Goal: Task Accomplishment & Management: Use online tool/utility

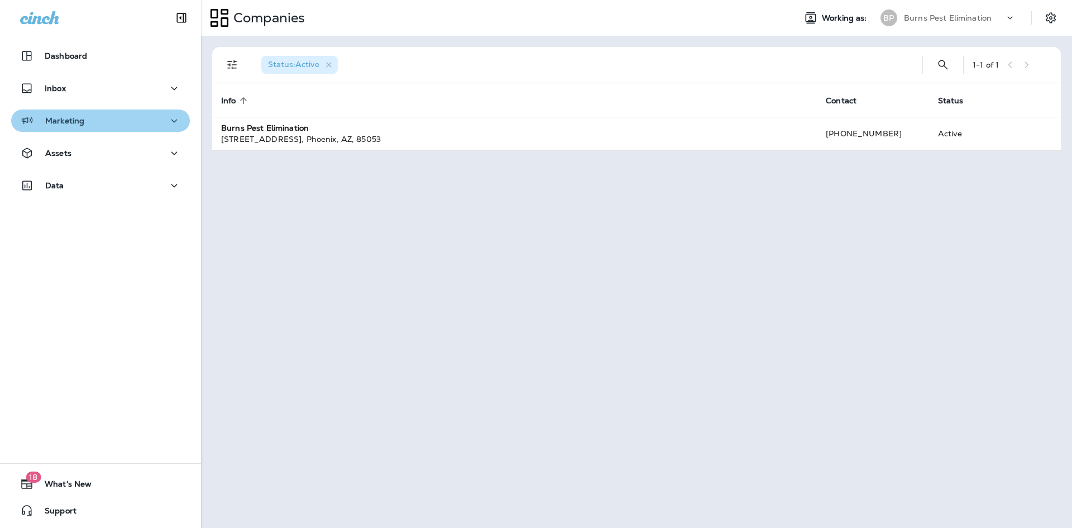
click at [156, 118] on div "Marketing" at bounding box center [100, 121] width 161 height 14
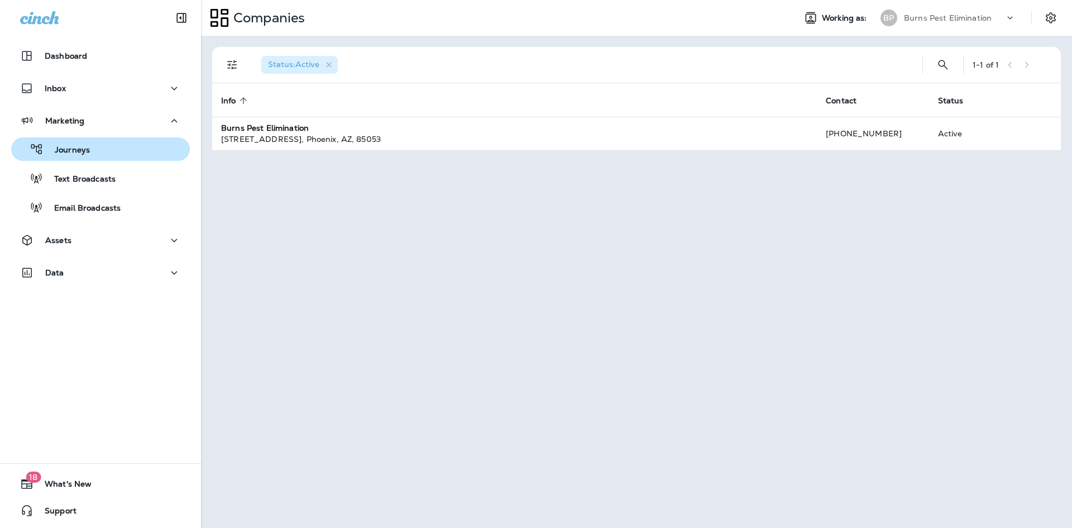
click at [137, 142] on div "Journeys" at bounding box center [101, 149] width 170 height 17
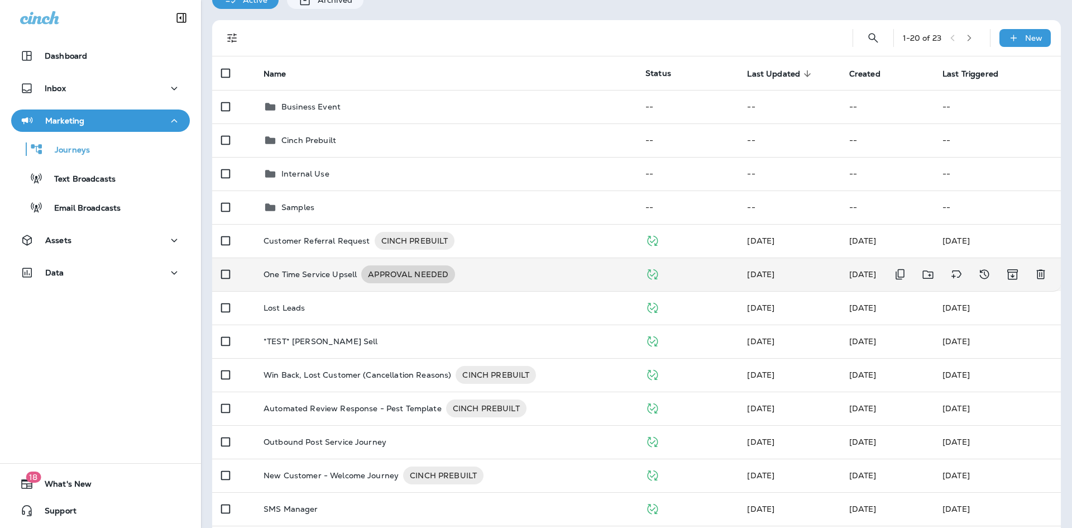
scroll to position [112, 0]
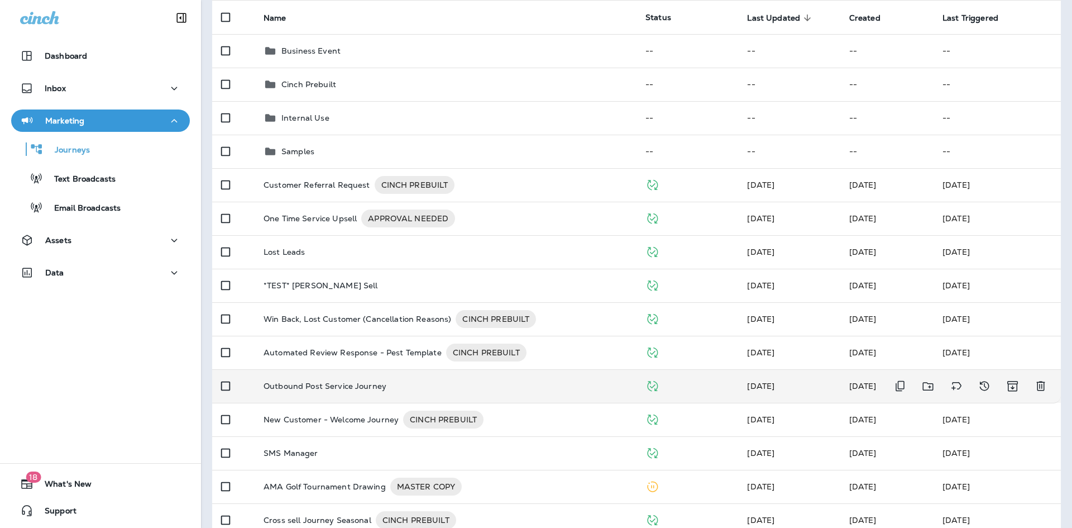
click at [405, 379] on td "Outbound Post Service Journey" at bounding box center [446, 386] width 382 height 34
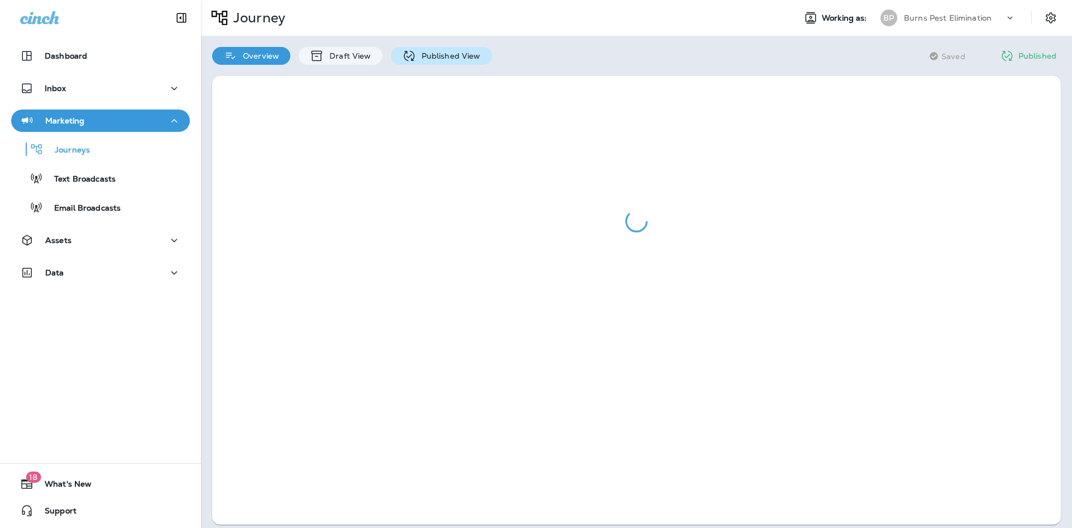
click at [446, 54] on p "Published View" at bounding box center [448, 55] width 65 height 9
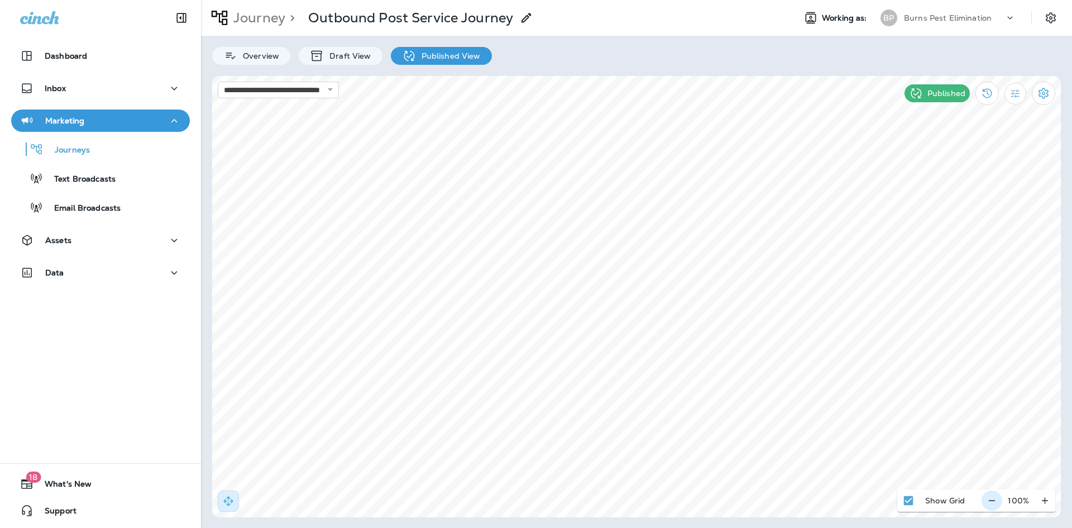
click at [993, 502] on icon "button" at bounding box center [992, 500] width 12 height 11
click at [993, 502] on icon "button" at bounding box center [997, 500] width 12 height 11
click at [1072, 309] on div "**********" at bounding box center [636, 264] width 871 height 528
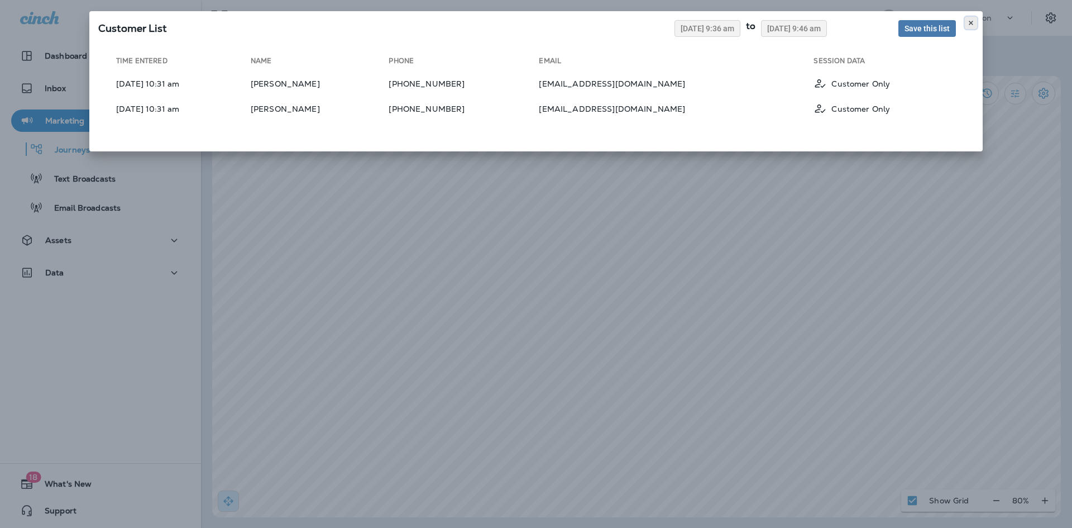
click at [971, 26] on icon at bounding box center [971, 23] width 7 height 7
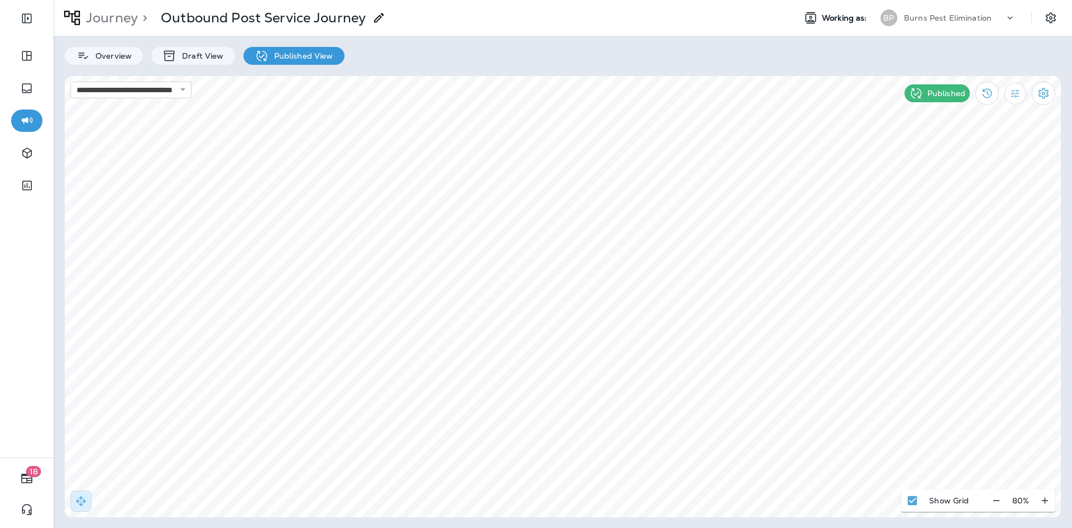
click at [48, 259] on div "**********" at bounding box center [536, 264] width 1072 height 528
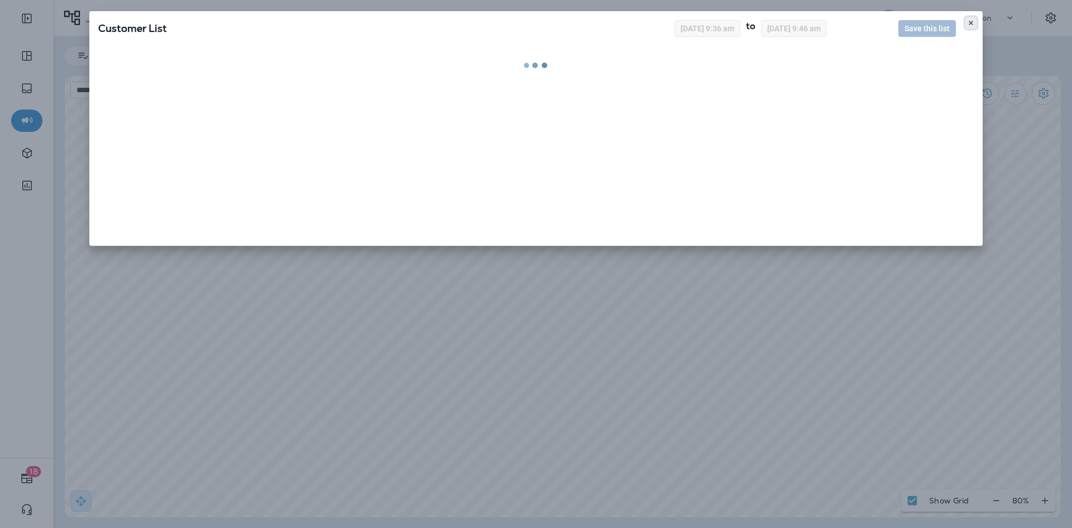
click at [972, 23] on use at bounding box center [971, 23] width 4 height 4
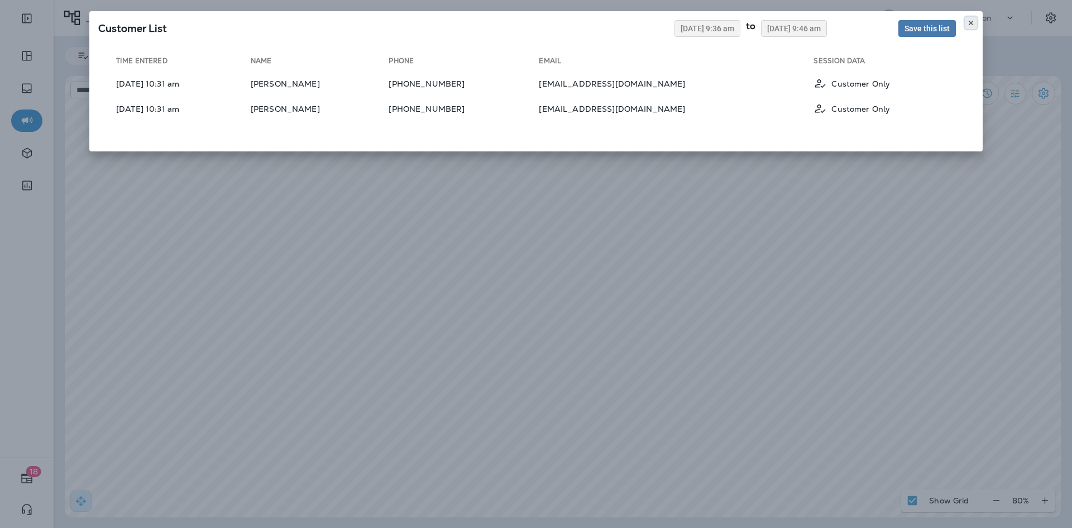
click at [967, 20] on button at bounding box center [971, 23] width 12 height 12
click at [973, 15] on div "Customer List 09/03/2025 9:36 am to 09/10/2025 9:46 am Save this list" at bounding box center [536, 26] width 894 height 31
click at [971, 21] on icon at bounding box center [971, 23] width 7 height 7
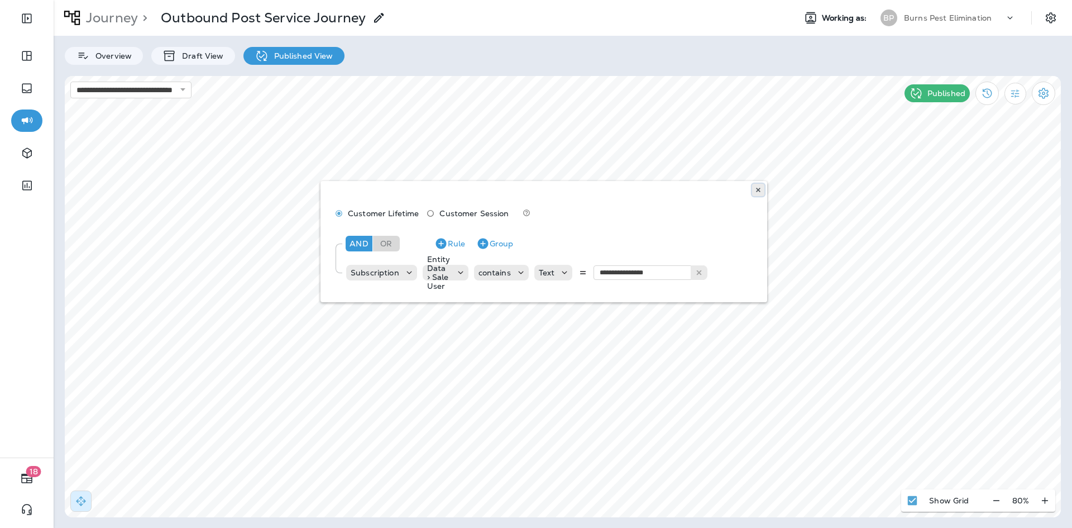
click at [761, 190] on icon at bounding box center [758, 190] width 7 height 7
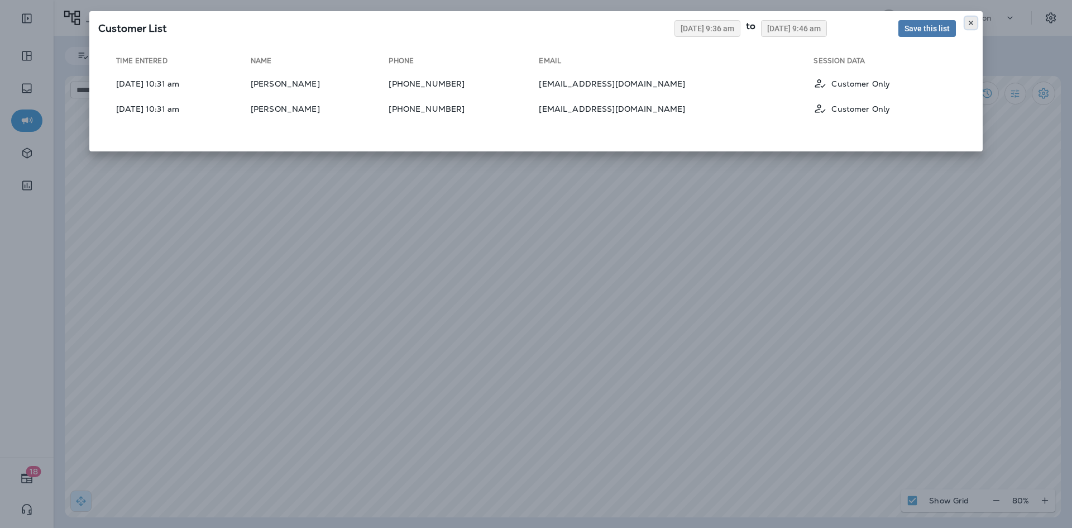
click at [973, 19] on button at bounding box center [971, 23] width 12 height 12
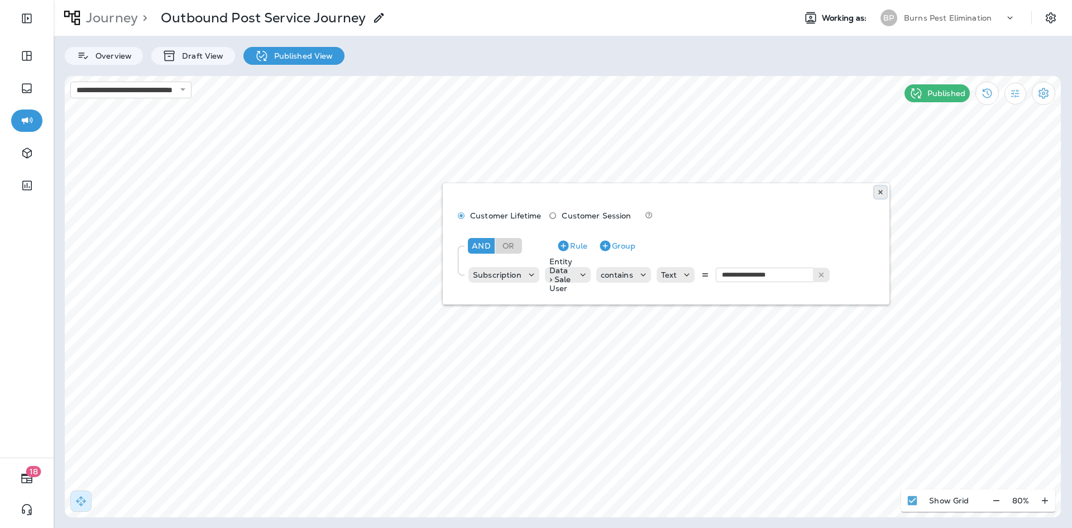
click at [878, 197] on button at bounding box center [881, 192] width 12 height 12
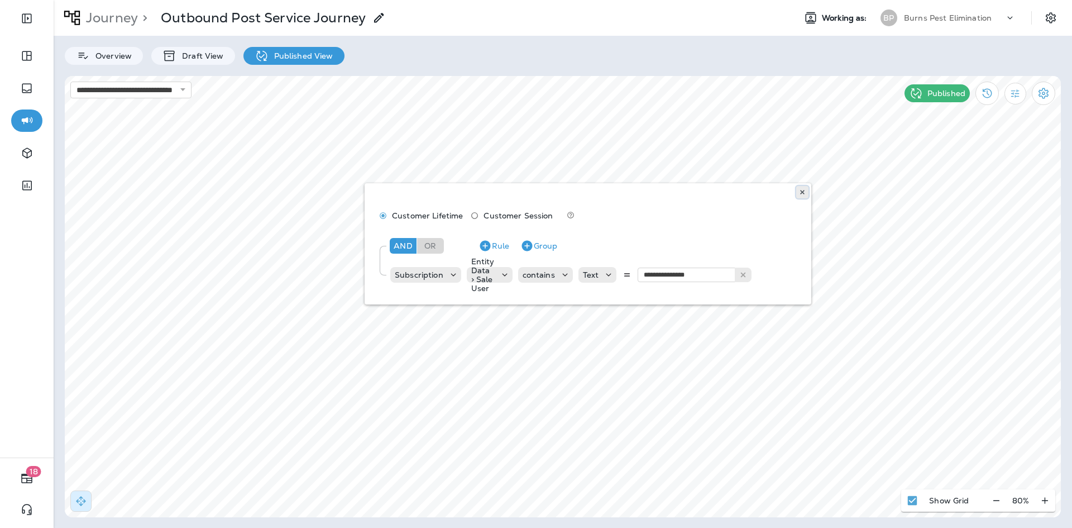
click at [804, 188] on button at bounding box center [802, 192] width 12 height 12
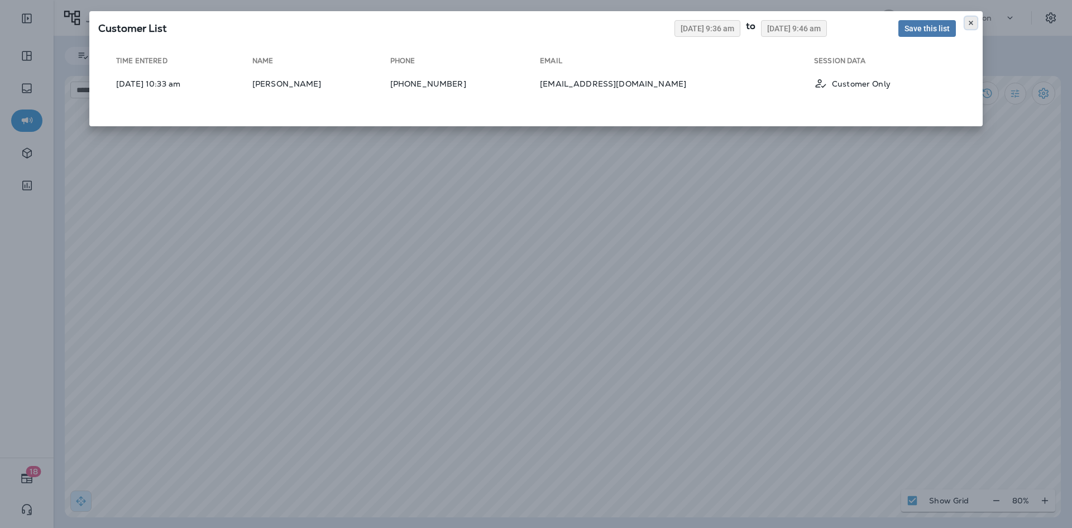
click at [971, 22] on use at bounding box center [971, 23] width 4 height 4
click at [968, 22] on icon at bounding box center [971, 23] width 7 height 7
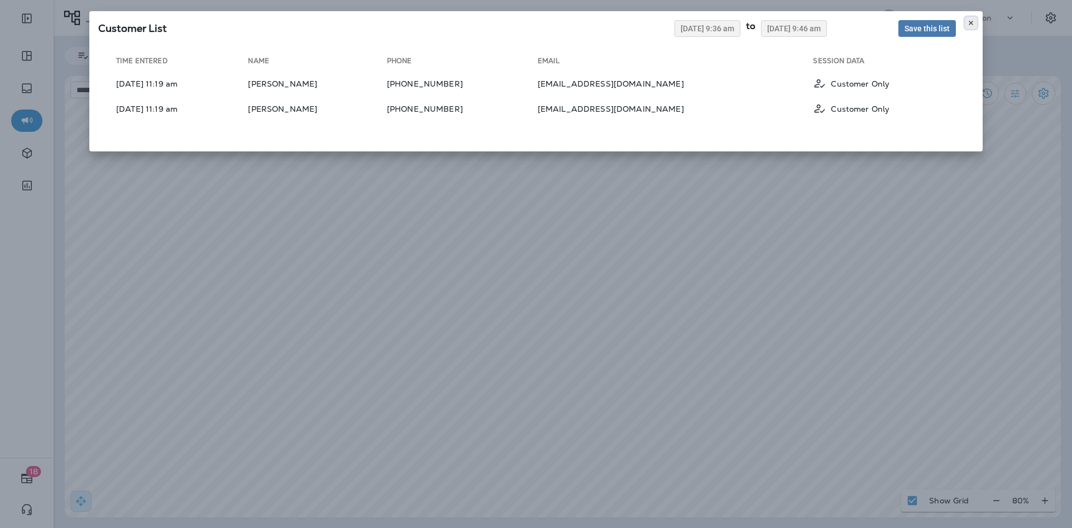
click at [970, 23] on use at bounding box center [971, 23] width 4 height 4
click at [972, 25] on icon at bounding box center [971, 23] width 7 height 7
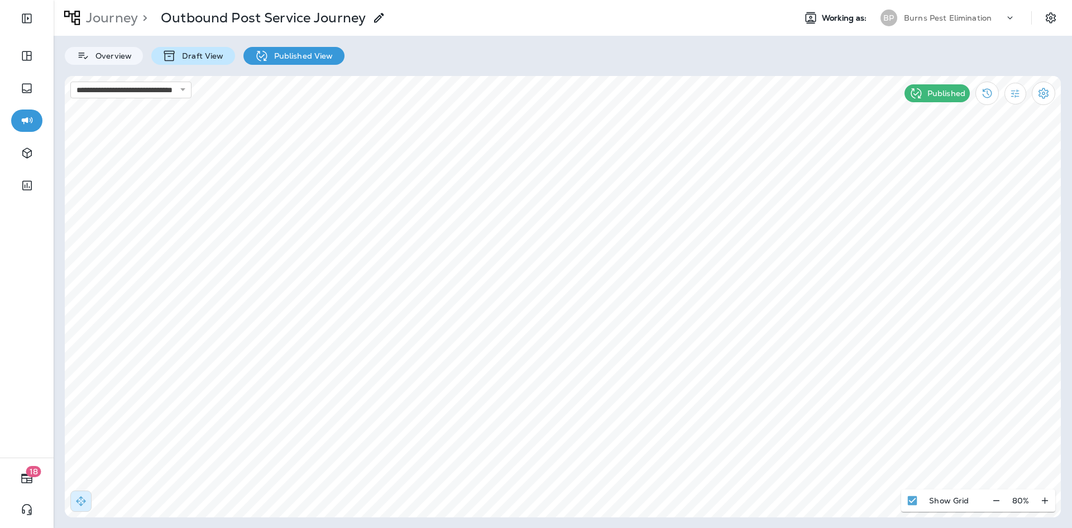
click at [206, 58] on p "Draft View" at bounding box center [199, 55] width 47 height 9
